Goal: Information Seeking & Learning: Understand process/instructions

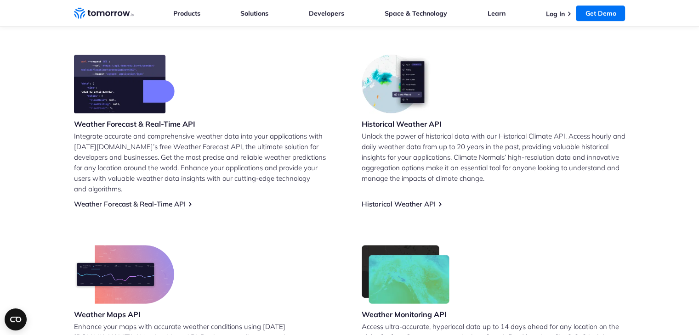
scroll to position [368, 0]
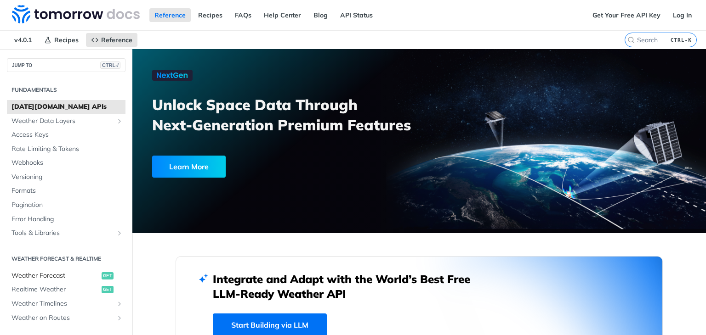
scroll to position [58, 0]
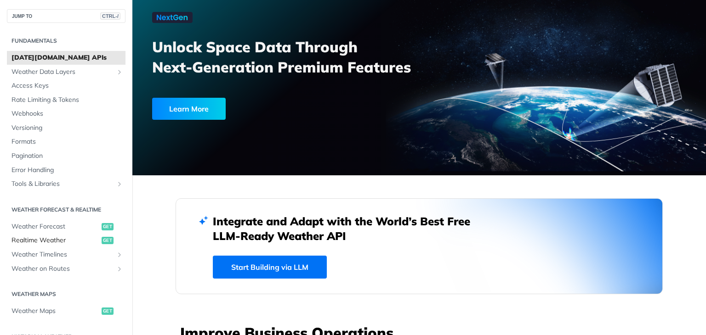
click at [52, 238] on span "Realtime Weather" at bounding box center [55, 240] width 88 height 9
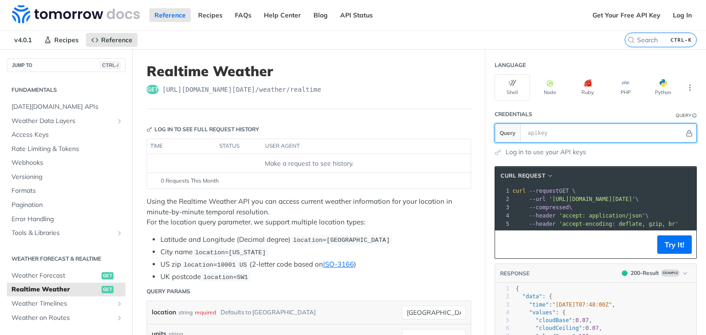
click at [553, 125] on input "text" at bounding box center [603, 133] width 161 height 18
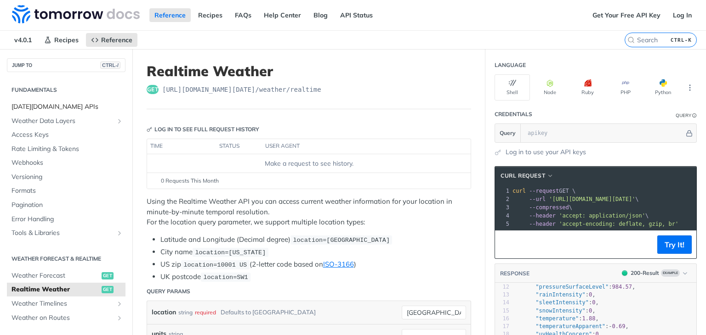
click at [74, 106] on span "[DATE][DOMAIN_NAME] APIs" at bounding box center [67, 106] width 112 height 9
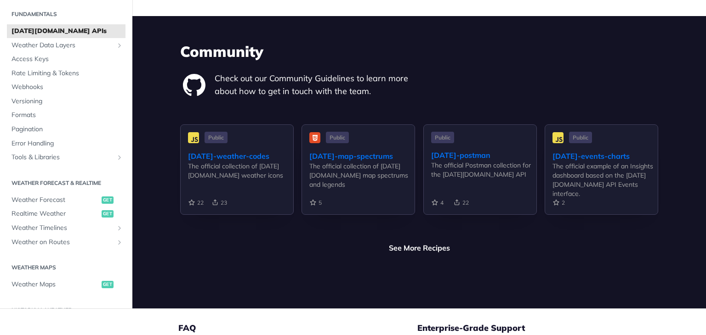
scroll to position [2144, 0]
